Goal: Information Seeking & Learning: Learn about a topic

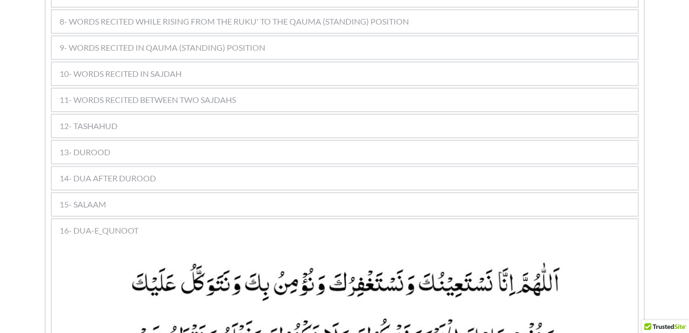
scroll to position [792, 0]
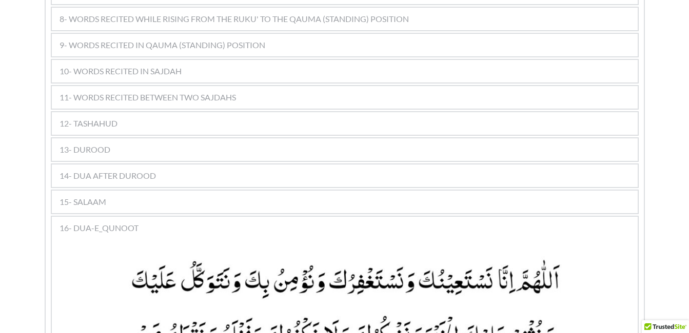
click at [271, 86] on div "11- WORDS RECITED BETWEEN TWO SAJDAHS" at bounding box center [345, 97] width 586 height 23
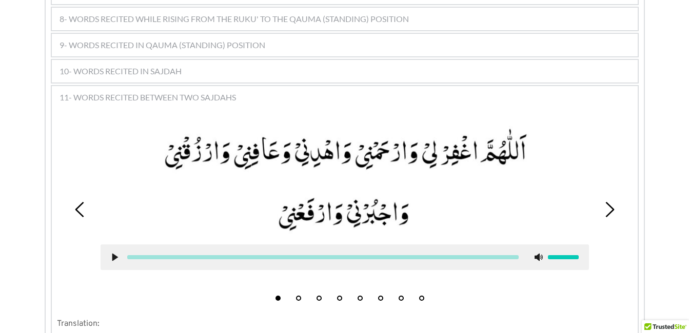
click at [300, 296] on button "2" at bounding box center [298, 298] width 5 height 5
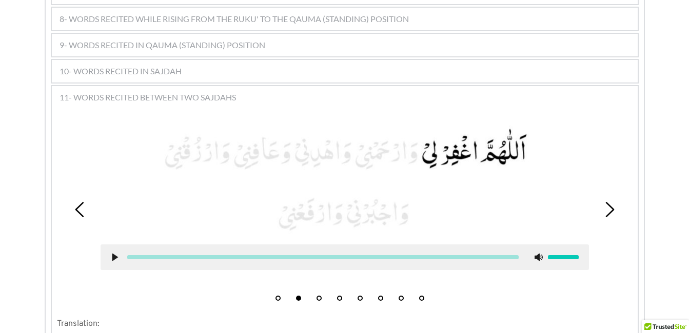
click at [112, 253] on icon at bounding box center [115, 257] width 8 height 8
click at [116, 254] on use at bounding box center [114, 258] width 7 height 8
click at [112, 254] on use at bounding box center [115, 258] width 6 height 8
click at [116, 254] on use at bounding box center [114, 258] width 7 height 8
click at [114, 254] on use at bounding box center [115, 258] width 6 height 8
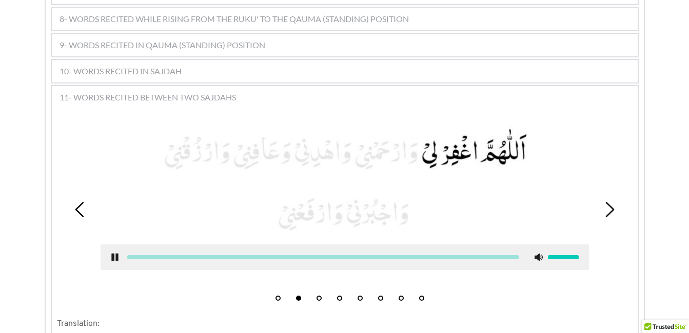
click at [115, 254] on use at bounding box center [114, 258] width 7 height 8
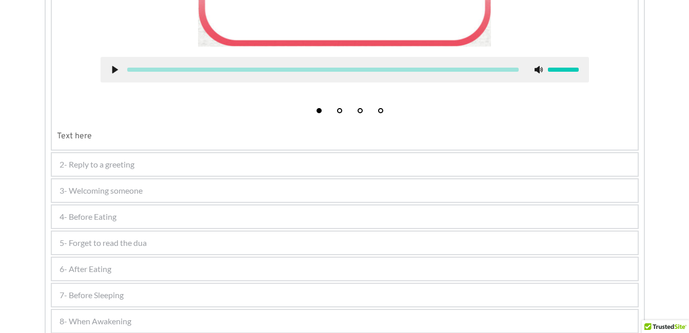
scroll to position [462, 0]
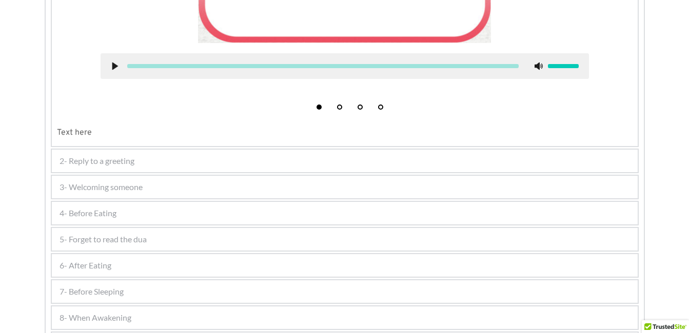
click at [151, 167] on div "2- Reply to a greeting" at bounding box center [345, 161] width 586 height 23
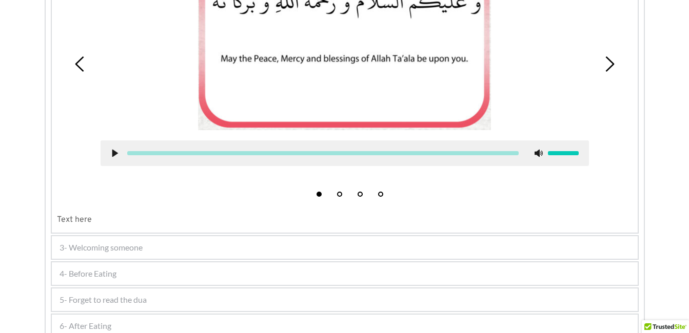
scroll to position [276, 0]
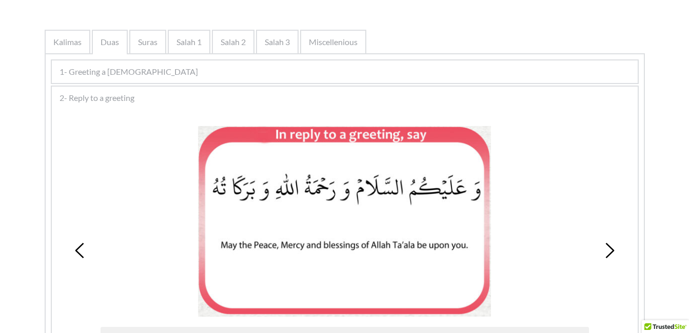
scroll to position [173, 0]
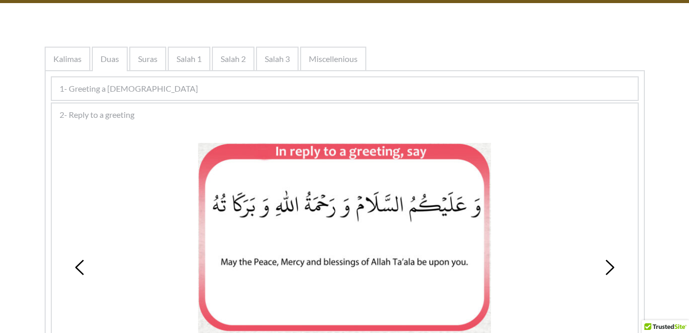
click at [483, 118] on div "2- Reply to a greeting" at bounding box center [345, 115] width 586 height 23
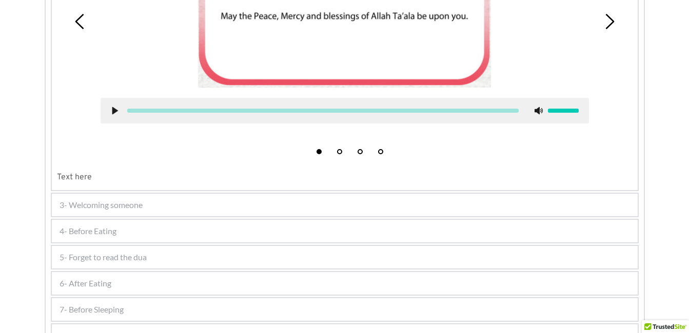
scroll to position [440, 0]
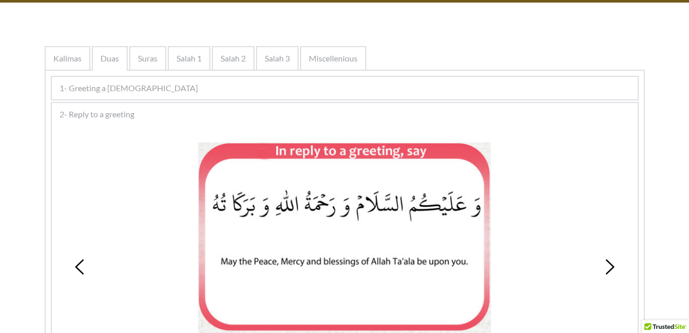
scroll to position [173, 0]
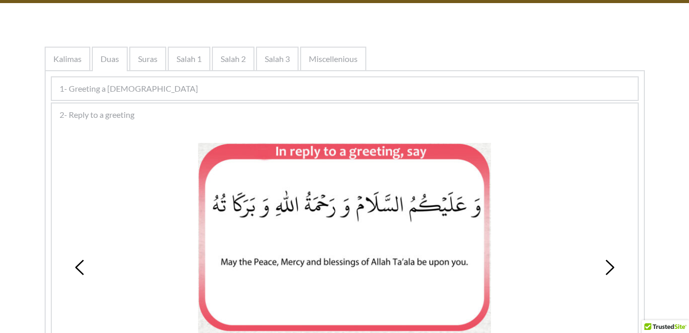
click at [387, 89] on div "1- Greeting a [DEMOGRAPHIC_DATA]" at bounding box center [345, 88] width 586 height 23
